Goal: Contribute content

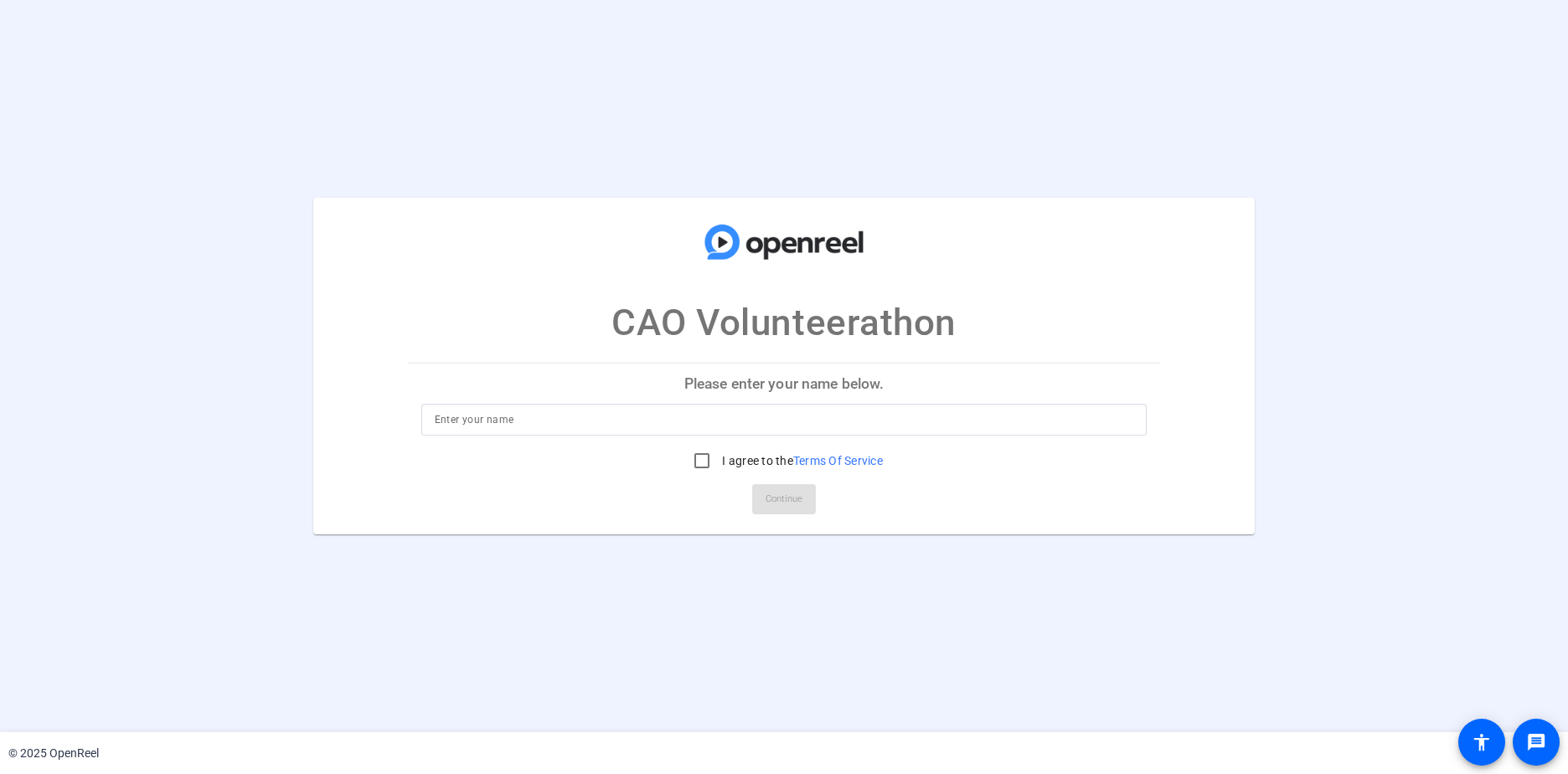
click at [472, 337] on input at bounding box center [784, 419] width 699 height 20
type input "michael.swartzblachut@cna.com"
click at [697, 337] on input "I agree to the Terms Of Service" at bounding box center [702, 461] width 34 height 34
checkbox input "true"
click at [761, 337] on span "Continue" at bounding box center [784, 499] width 37 height 25
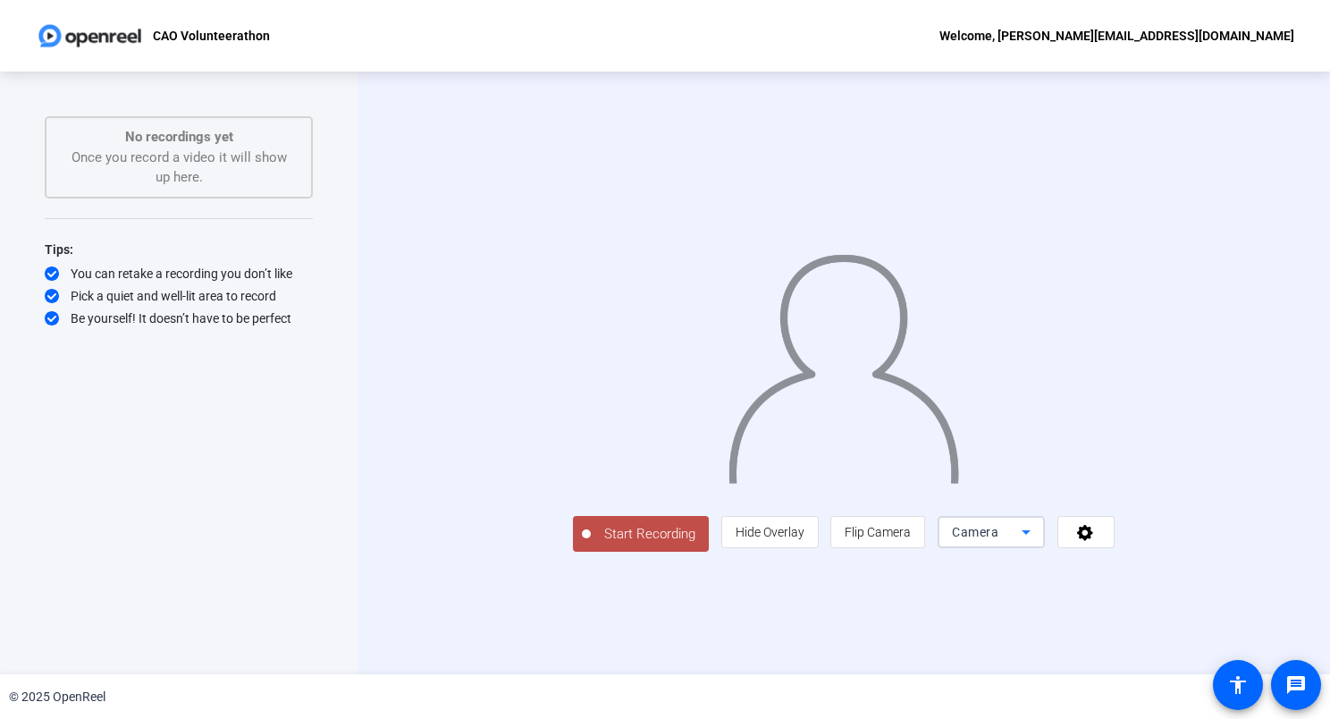
click at [1022, 543] on div "Camera" at bounding box center [987, 531] width 70 height 21
click at [1155, 615] on div at bounding box center [665, 359] width 1330 height 719
click at [1093, 541] on icon at bounding box center [1085, 533] width 16 height 16
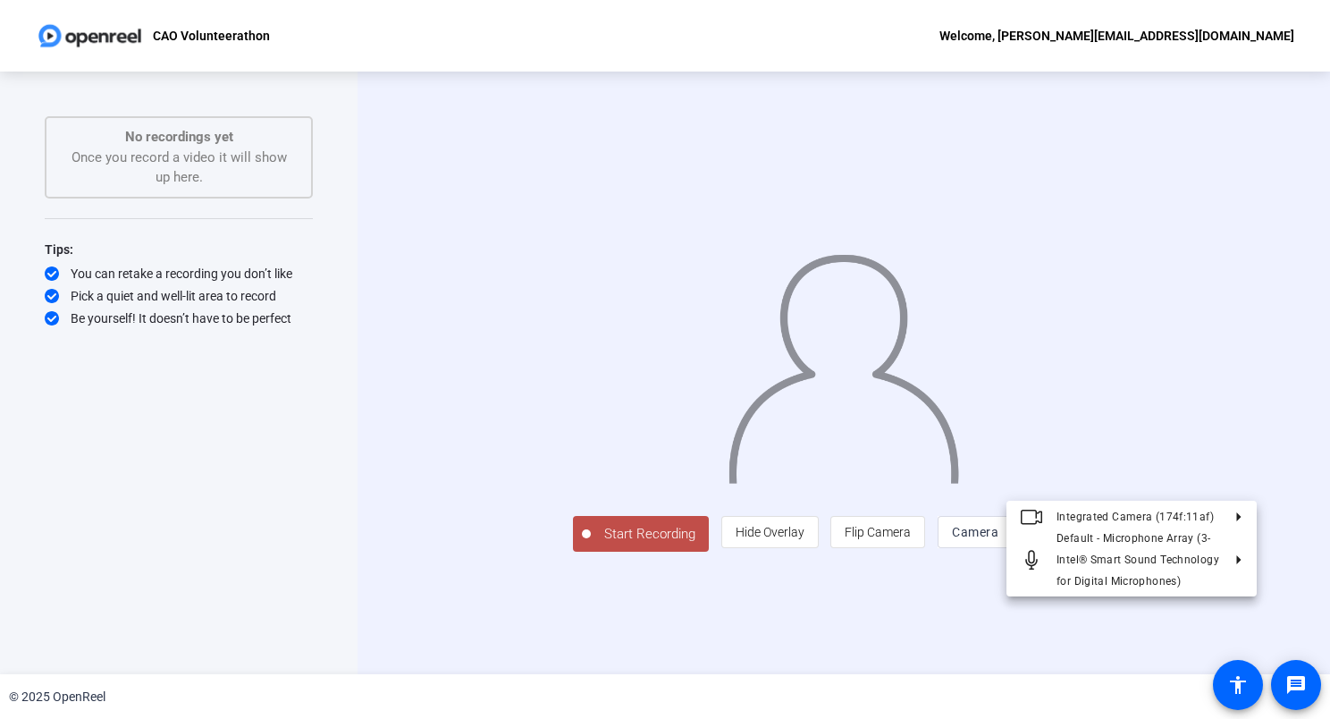
click at [1080, 658] on div at bounding box center [665, 359] width 1330 height 719
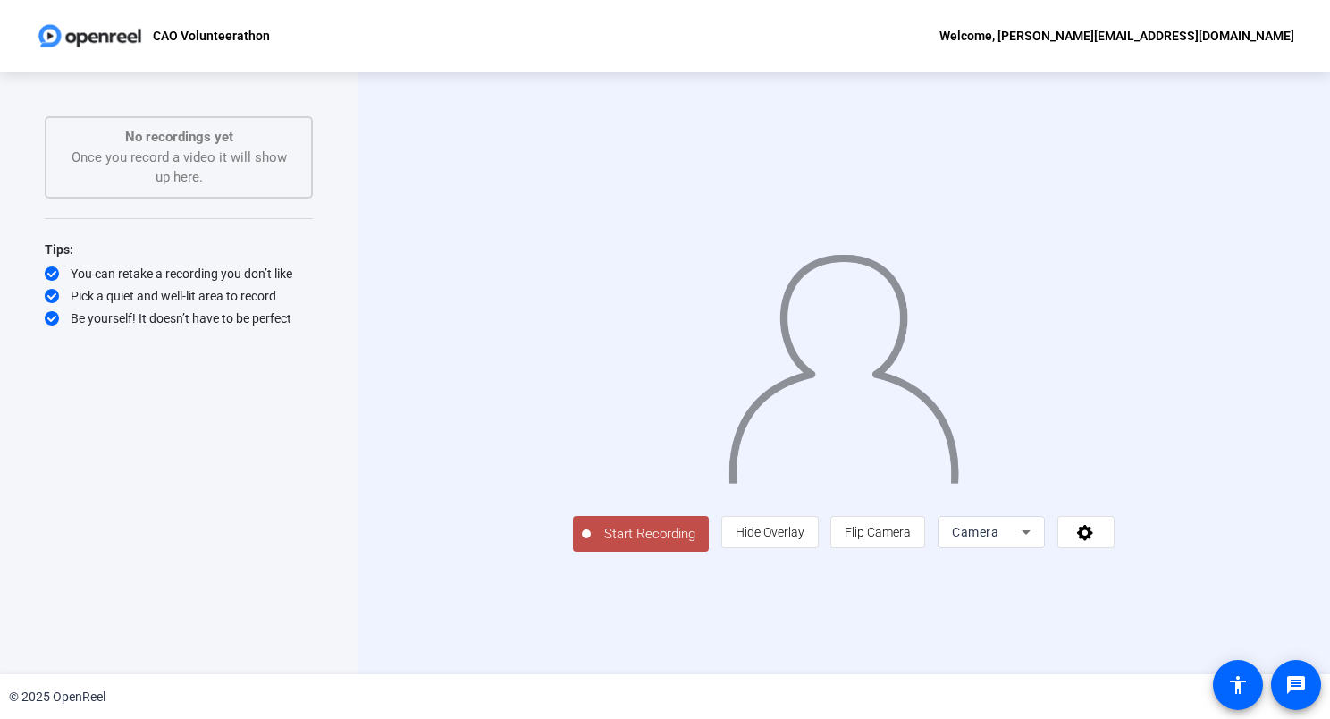
click at [77, 211] on div "Start Recording No recordings yet Once you record a video it will show up here.…" at bounding box center [179, 354] width 268 height 476
click at [99, 215] on div "Start Recording No recordings yet Once you record a video it will show up here.…" at bounding box center [179, 354] width 268 height 476
click at [100, 244] on div "Tips:" at bounding box center [179, 249] width 268 height 21
click at [591, 544] on span "Start Recording" at bounding box center [650, 534] width 118 height 21
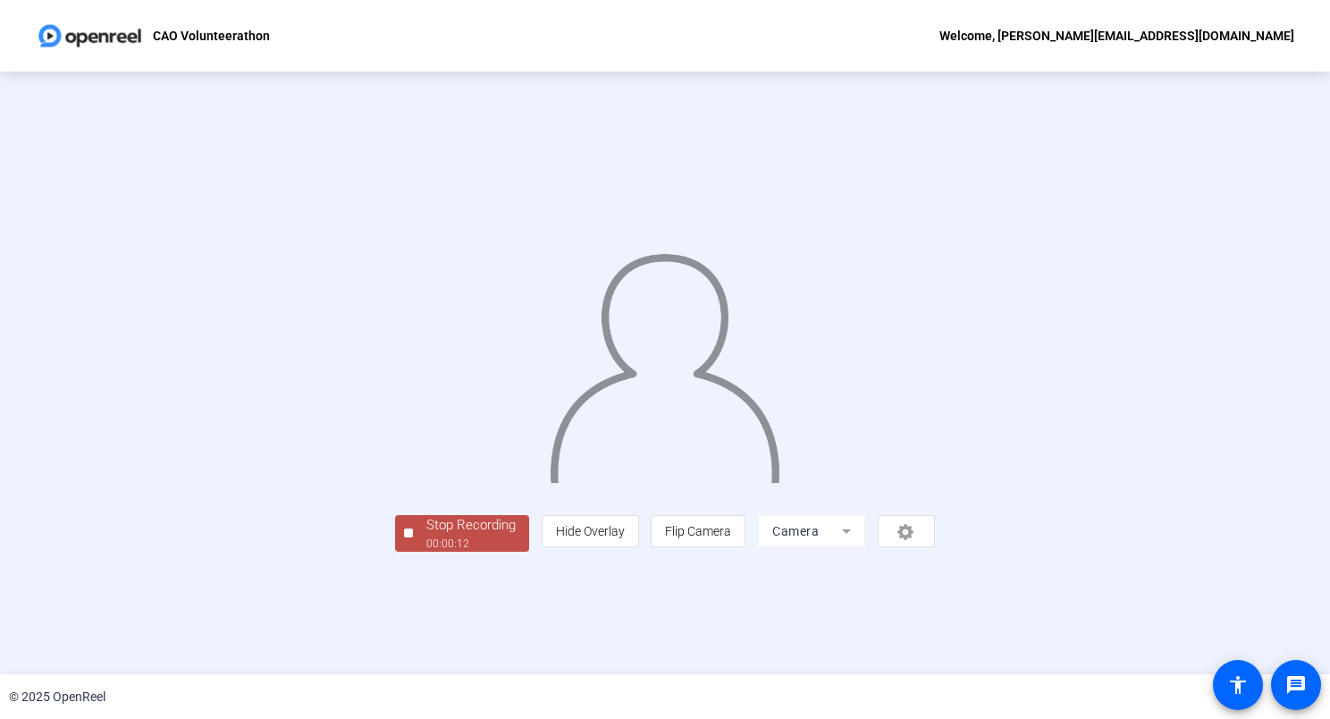
scroll to position [21, 0]
click at [426, 551] on div "00:00:13" at bounding box center [470, 543] width 89 height 16
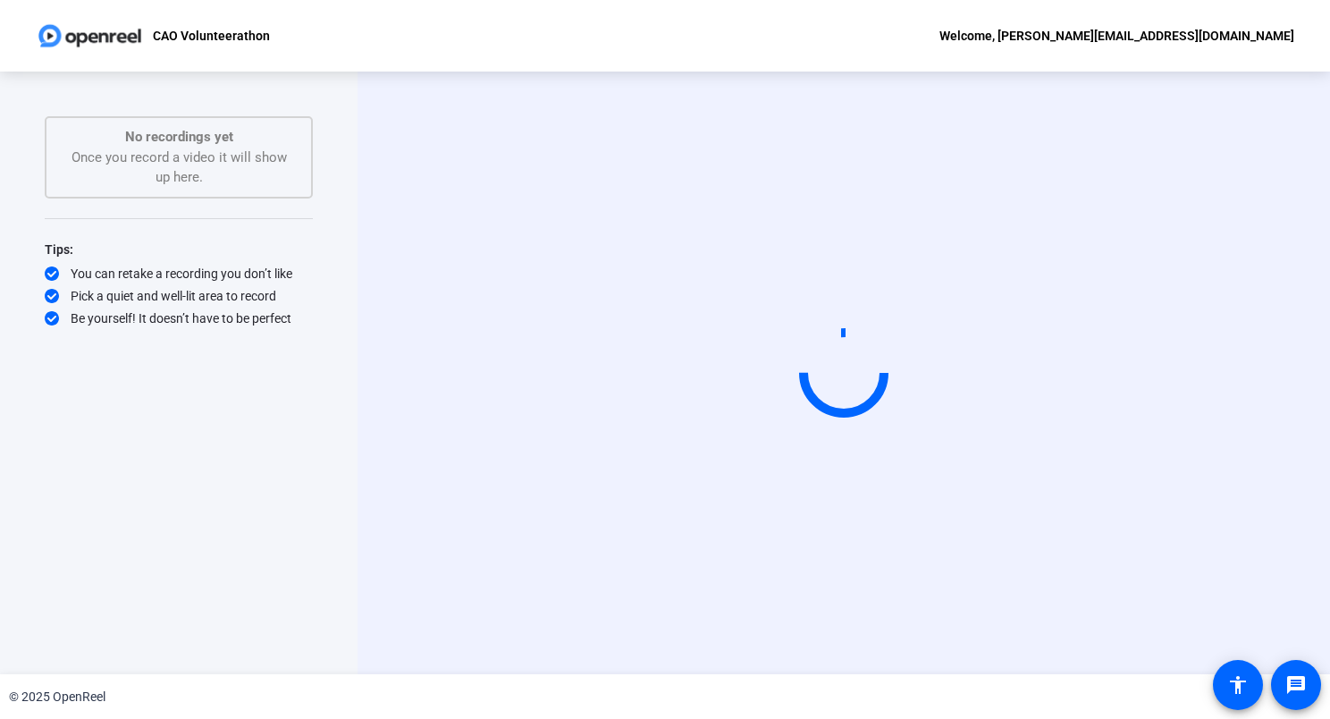
scroll to position [0, 0]
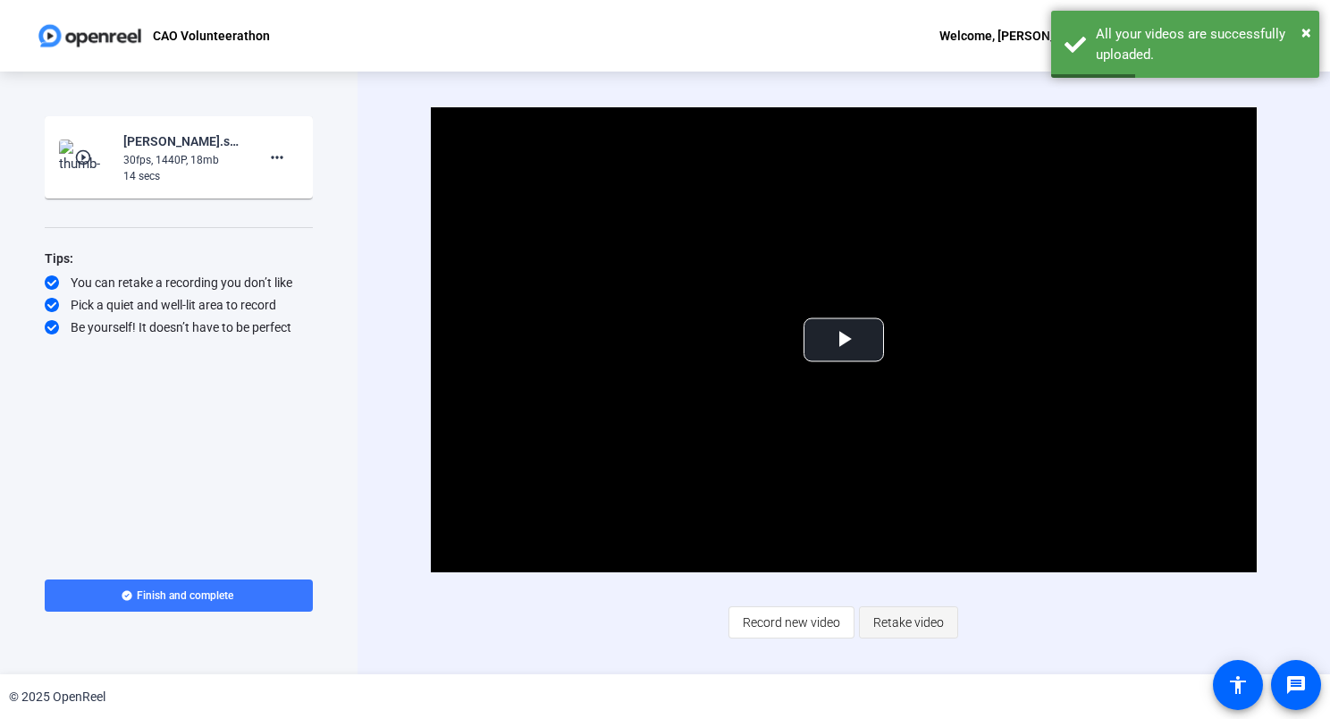
click at [894, 626] on span "Retake video" at bounding box center [908, 622] width 71 height 34
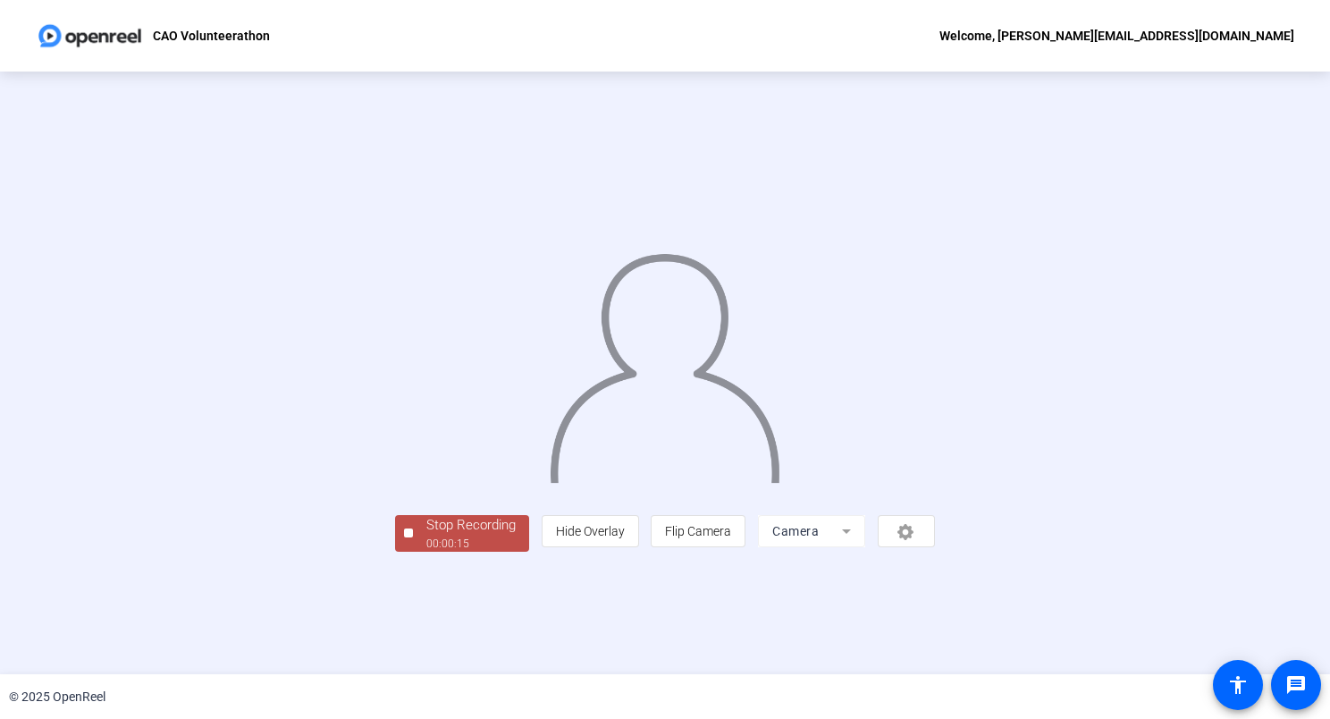
click at [426, 535] on div "Stop Recording" at bounding box center [470, 525] width 89 height 21
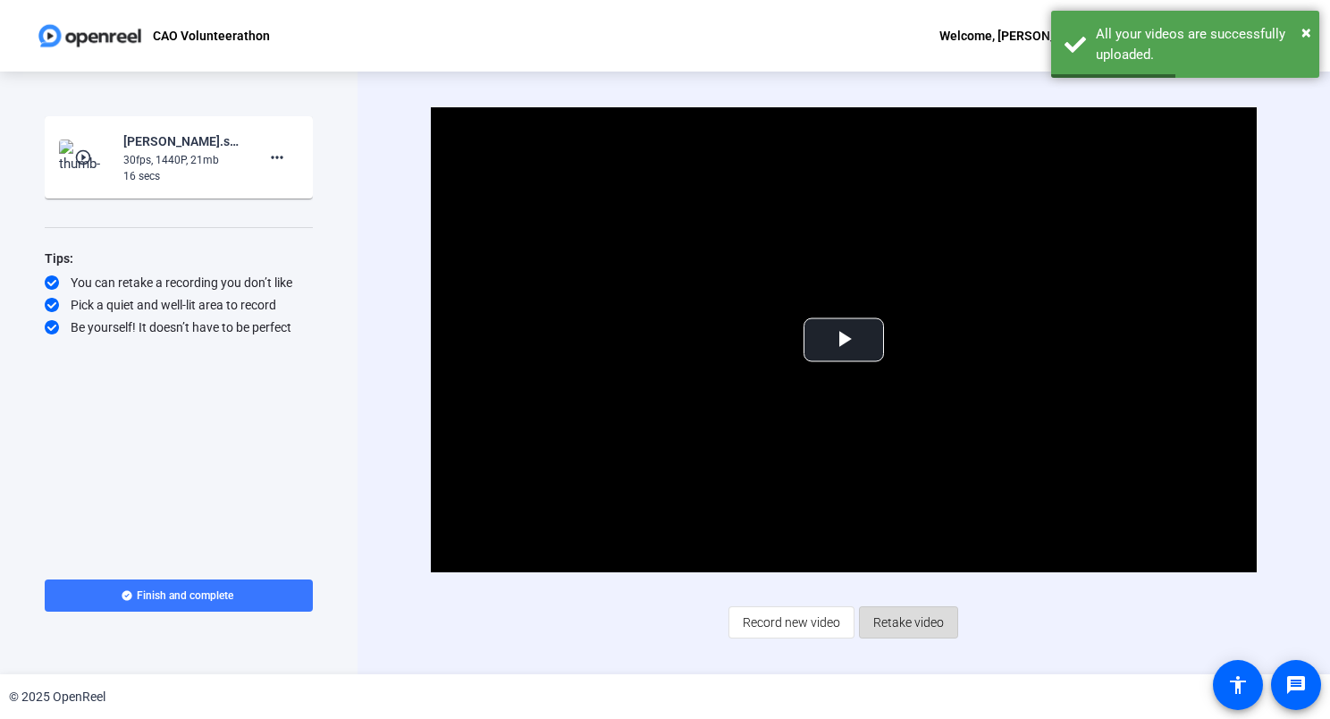
click at [898, 626] on span "Retake video" at bounding box center [908, 622] width 71 height 34
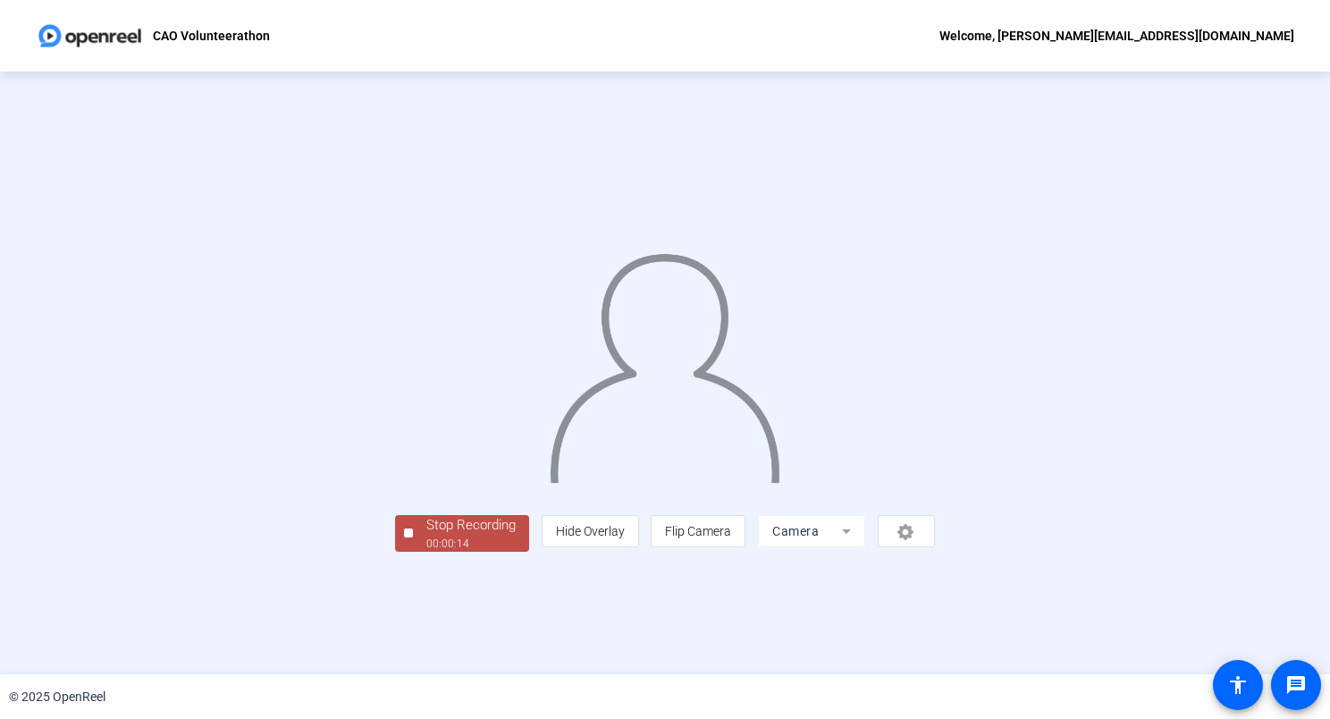
click at [426, 535] on div "Stop Recording" at bounding box center [470, 525] width 89 height 21
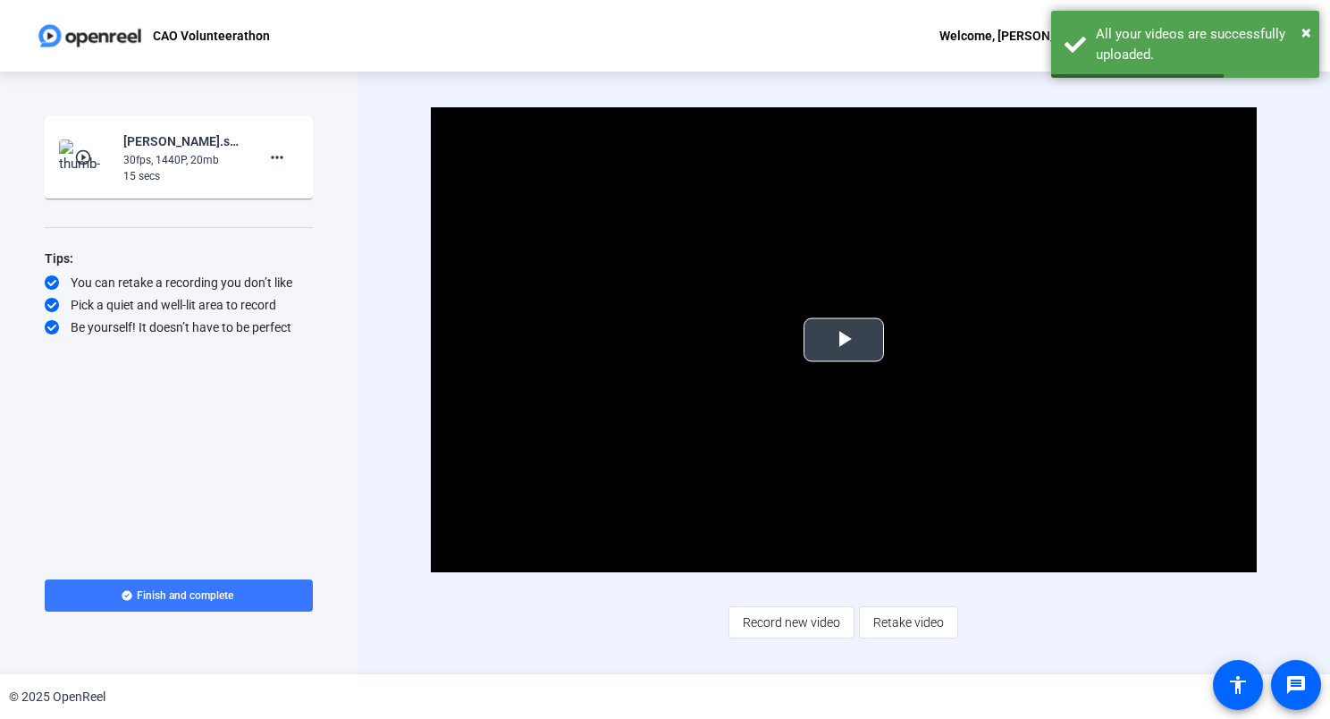
click at [844, 340] on span "Video Player" at bounding box center [844, 340] width 0 height 0
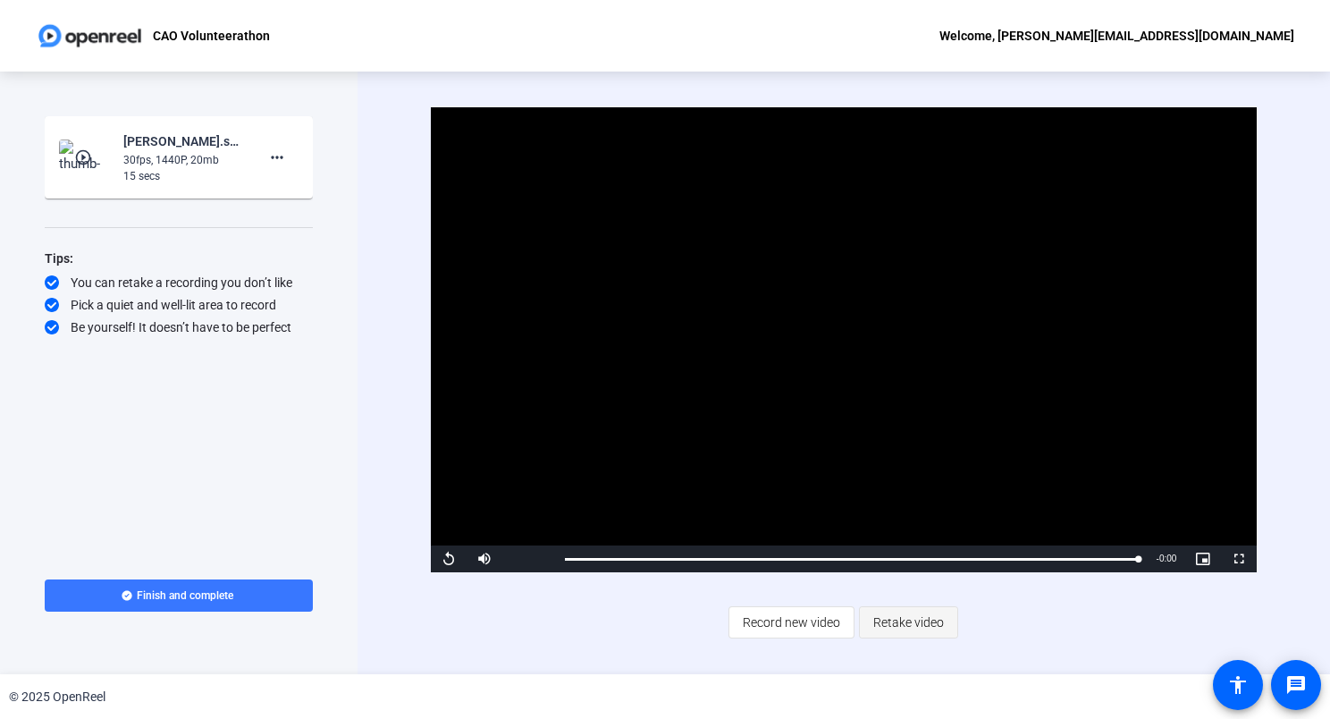
click at [897, 622] on span "Retake video" at bounding box center [908, 622] width 71 height 34
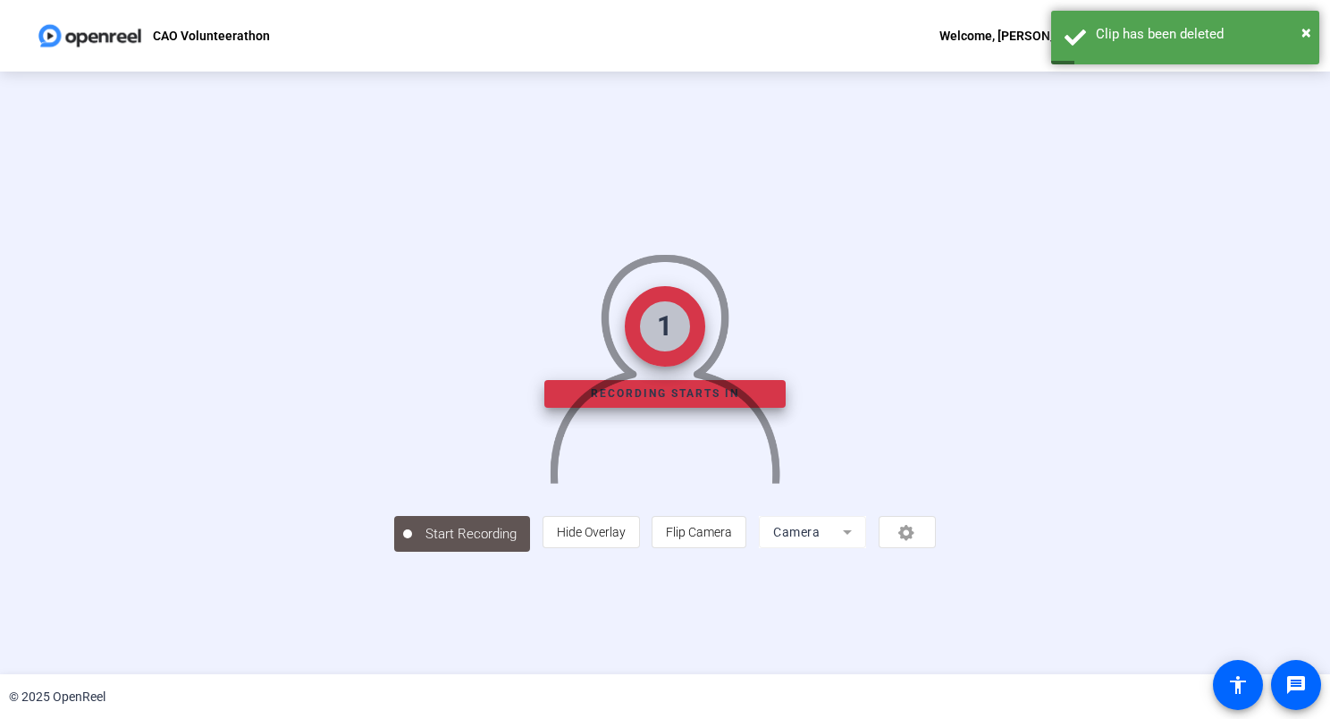
scroll to position [21, 0]
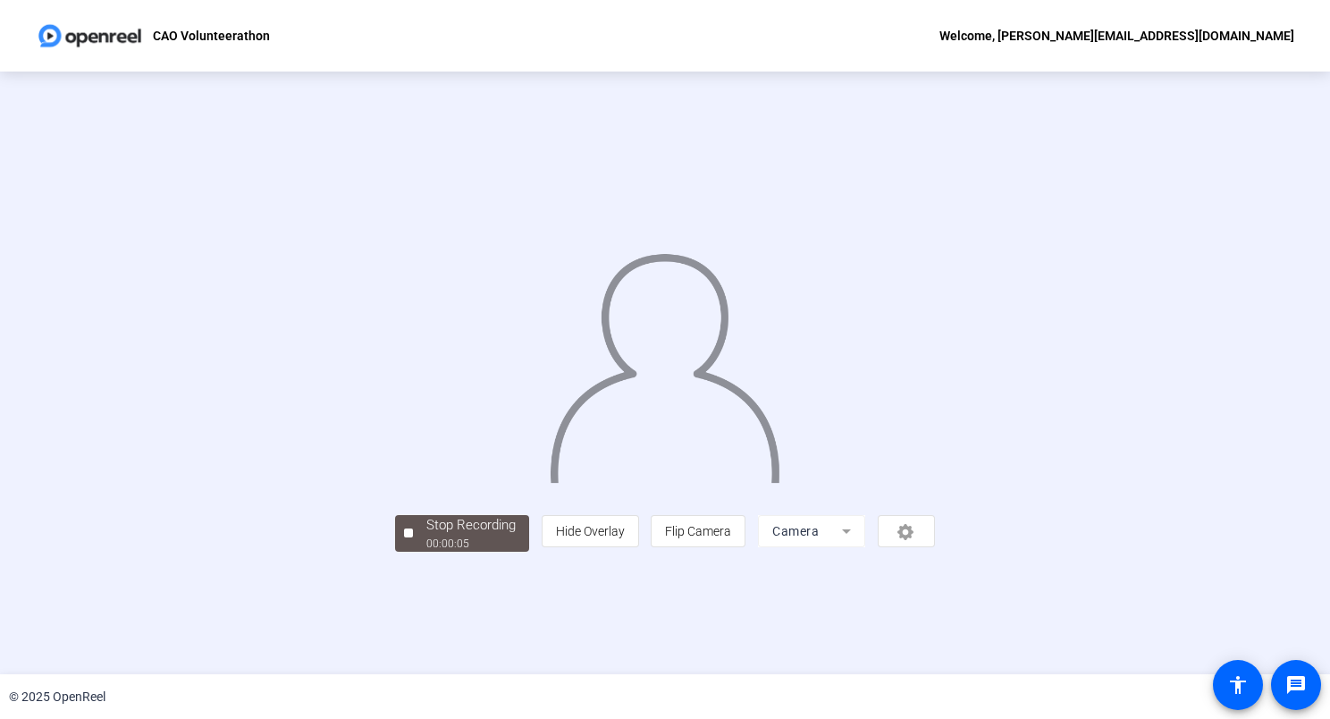
click at [426, 535] on div "Stop Recording" at bounding box center [470, 525] width 89 height 21
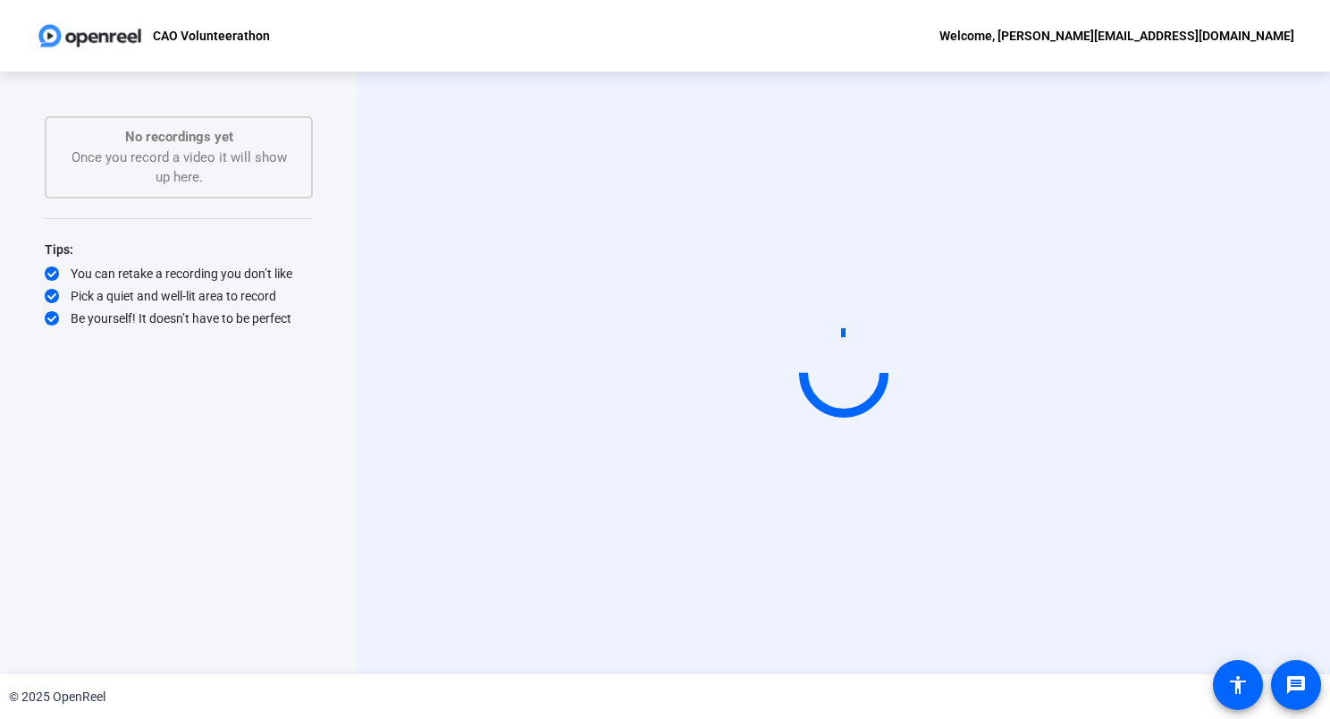
scroll to position [0, 0]
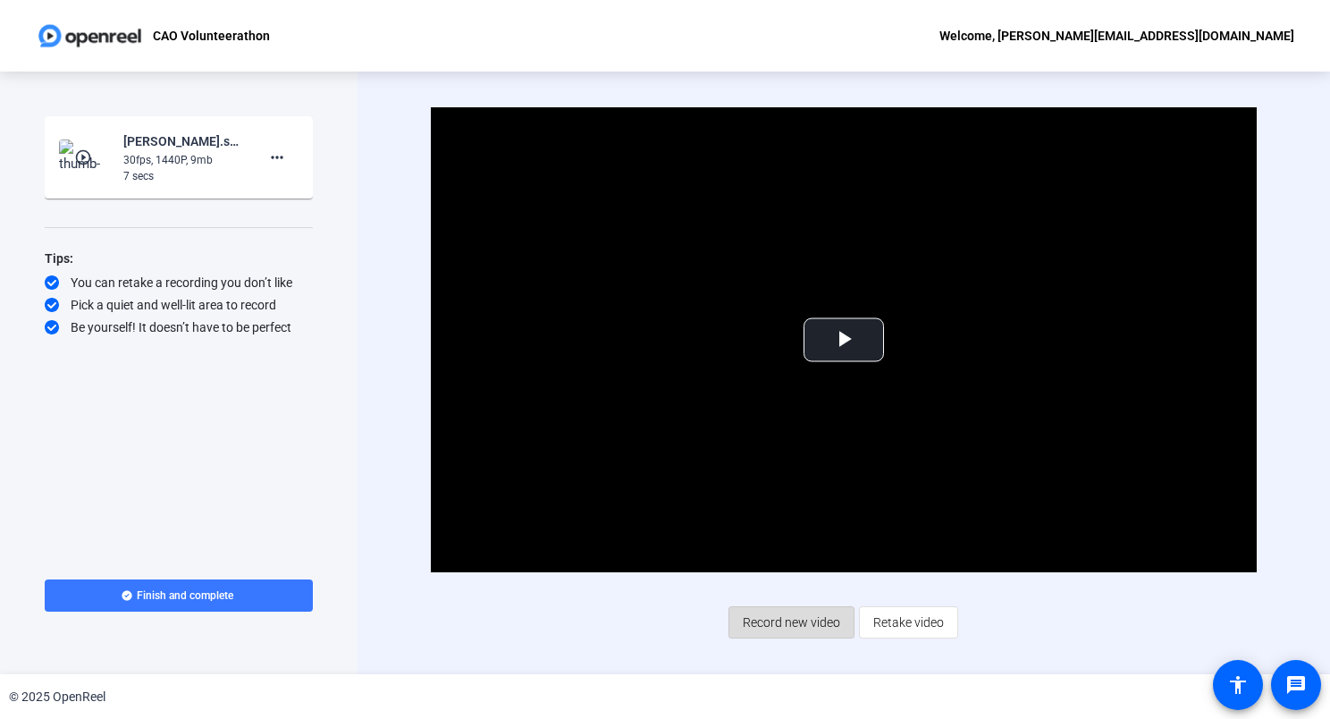
click at [780, 625] on span "Record new video" at bounding box center [791, 622] width 97 height 34
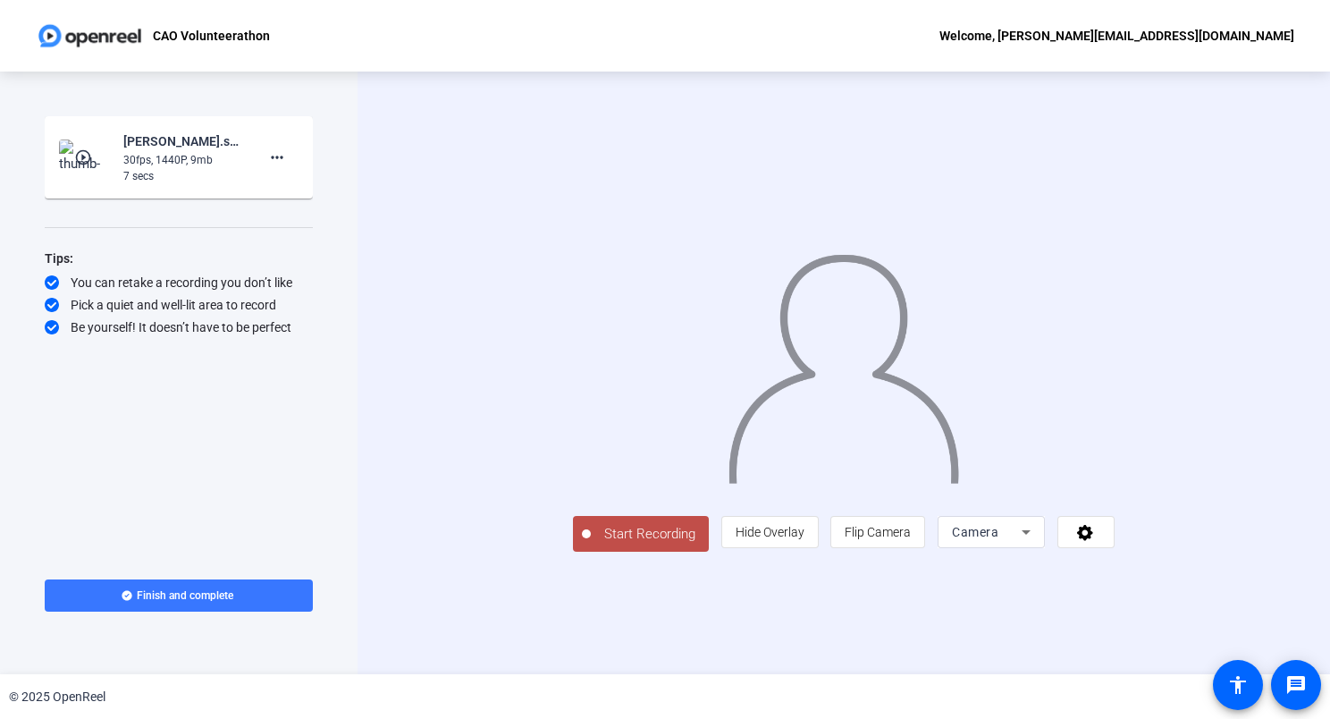
click at [591, 544] on span "Start Recording" at bounding box center [650, 534] width 118 height 21
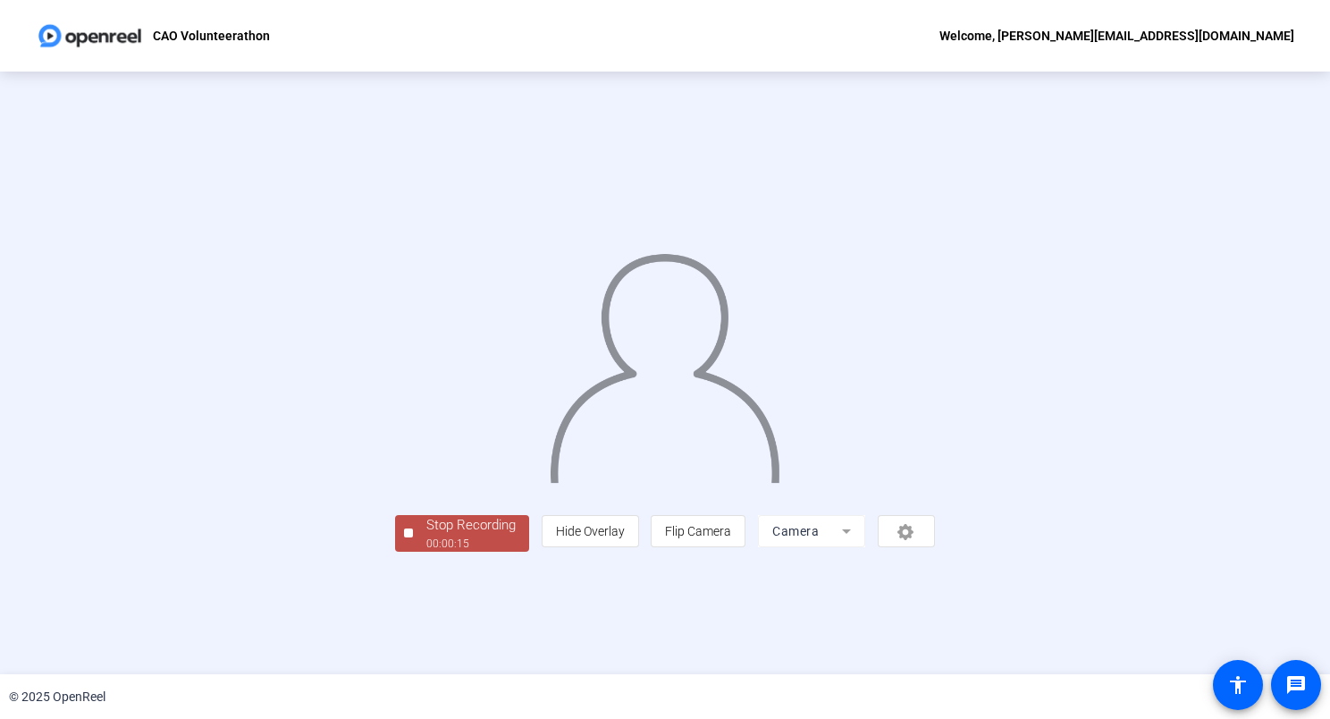
click at [426, 551] on div "00:00:15" at bounding box center [470, 543] width 89 height 16
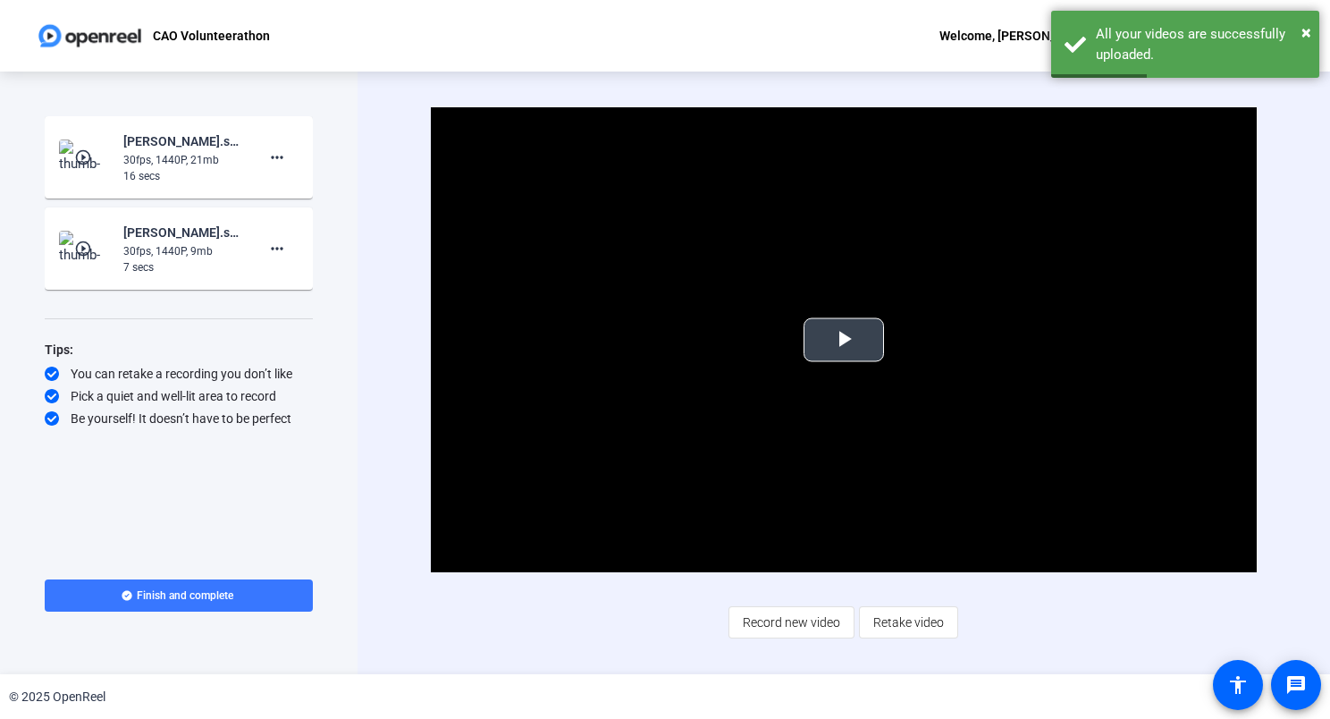
click at [844, 340] on span "Video Player" at bounding box center [844, 340] width 0 height 0
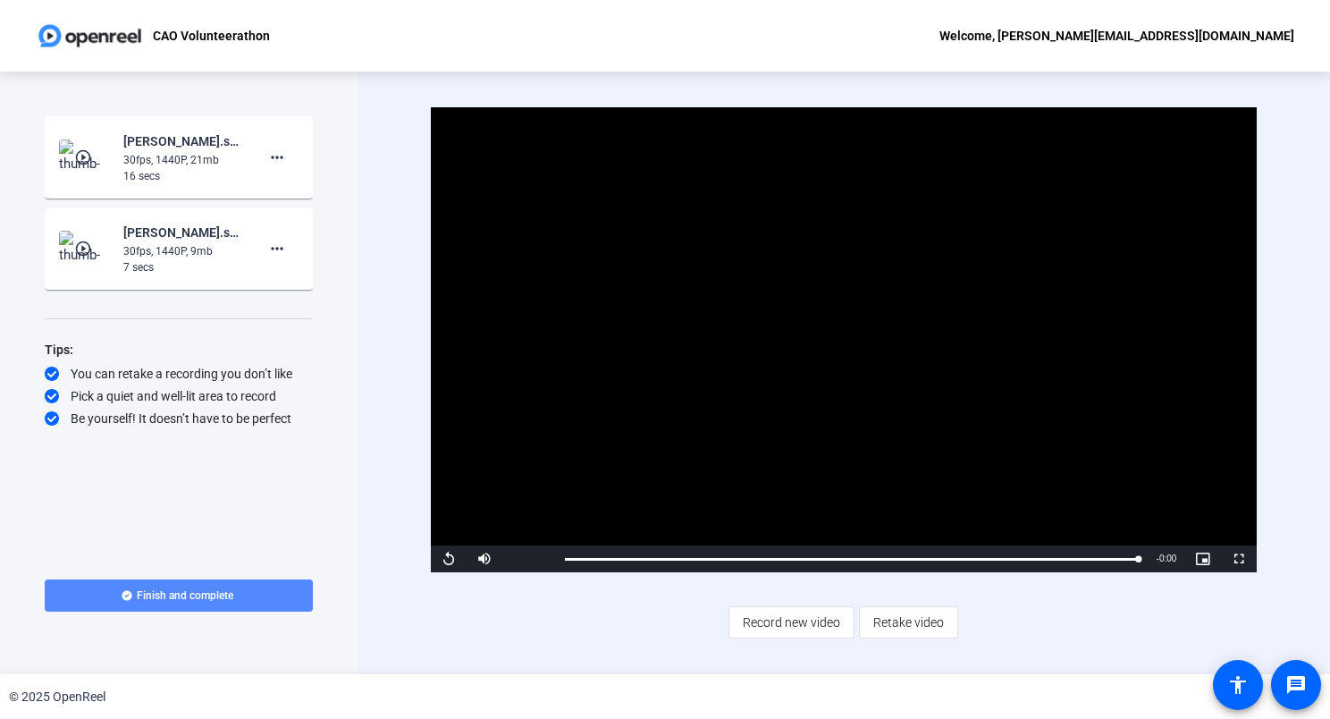
click at [212, 590] on span "Finish and complete" at bounding box center [185, 595] width 97 height 14
